Goal: Task Accomplishment & Management: Use online tool/utility

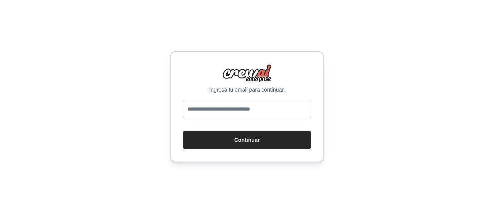
type input "**********"
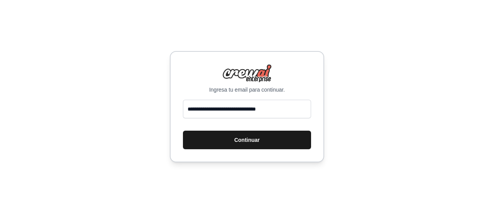
click at [248, 140] on font "Continuar" at bounding box center [246, 140] width 25 height 6
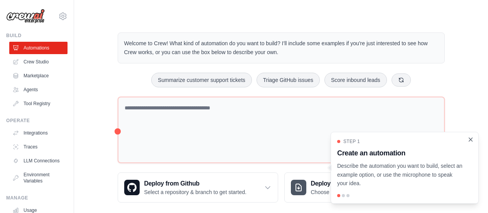
click at [468, 140] on icon "Close walkthrough" at bounding box center [470, 139] width 7 height 7
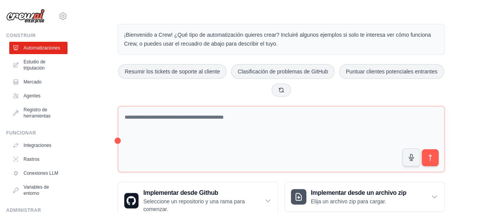
scroll to position [34, 0]
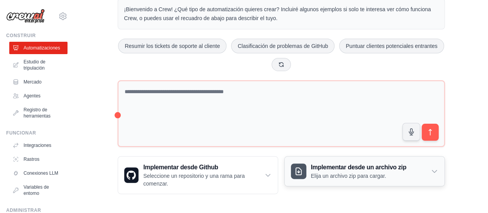
click at [337, 177] on font "Elija un archivo zip para cargar." at bounding box center [348, 175] width 75 height 6
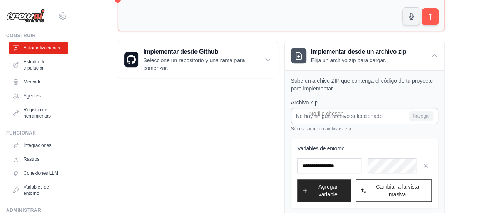
scroll to position [110, 0]
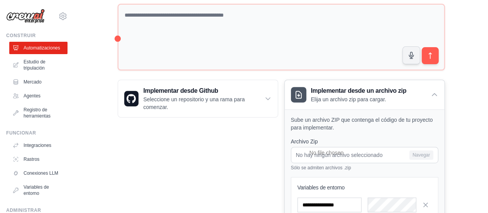
click at [413, 109] on div "Sube un archivo ZIP que contenga el código de tu proyecto para implementar. Arc…" at bounding box center [365, 192] width 160 height 167
click at [401, 98] on p "Elija un archivo zip para cargar." at bounding box center [359, 99] width 96 height 8
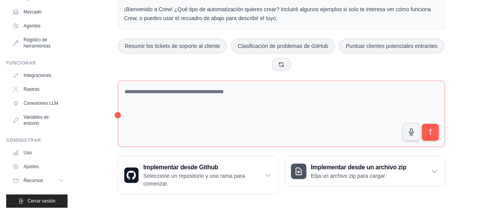
scroll to position [0, 0]
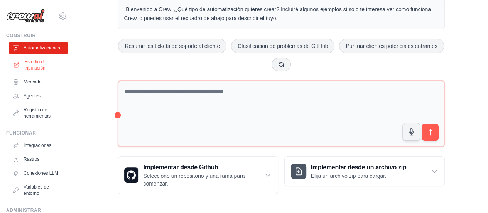
click at [45, 62] on font "Estudio de tripulación" at bounding box center [35, 65] width 22 height 12
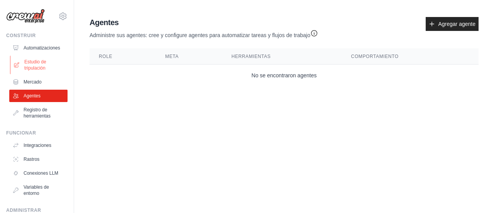
click at [52, 61] on font "Estudio de tripulación" at bounding box center [44, 65] width 41 height 12
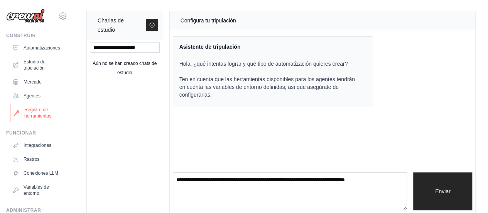
click at [39, 111] on font "Registro de herramientas" at bounding box center [37, 113] width 27 height 12
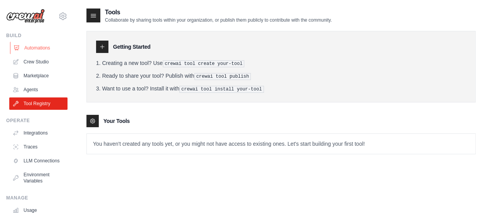
click at [31, 50] on link "Automations" at bounding box center [39, 48] width 58 height 12
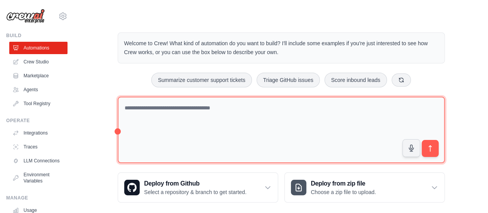
click at [211, 123] on textarea at bounding box center [281, 129] width 327 height 67
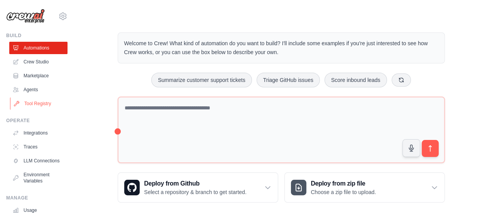
click at [42, 107] on link "Tool Registry" at bounding box center [39, 103] width 58 height 12
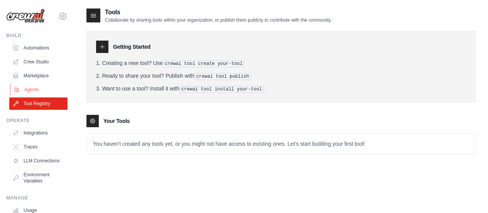
click at [55, 93] on link "Agents" at bounding box center [39, 89] width 58 height 12
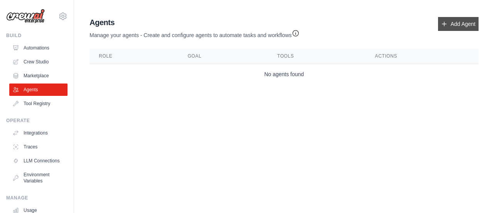
click at [459, 27] on link "Add Agent" at bounding box center [458, 24] width 41 height 14
